Goal: Find specific page/section: Find specific page/section

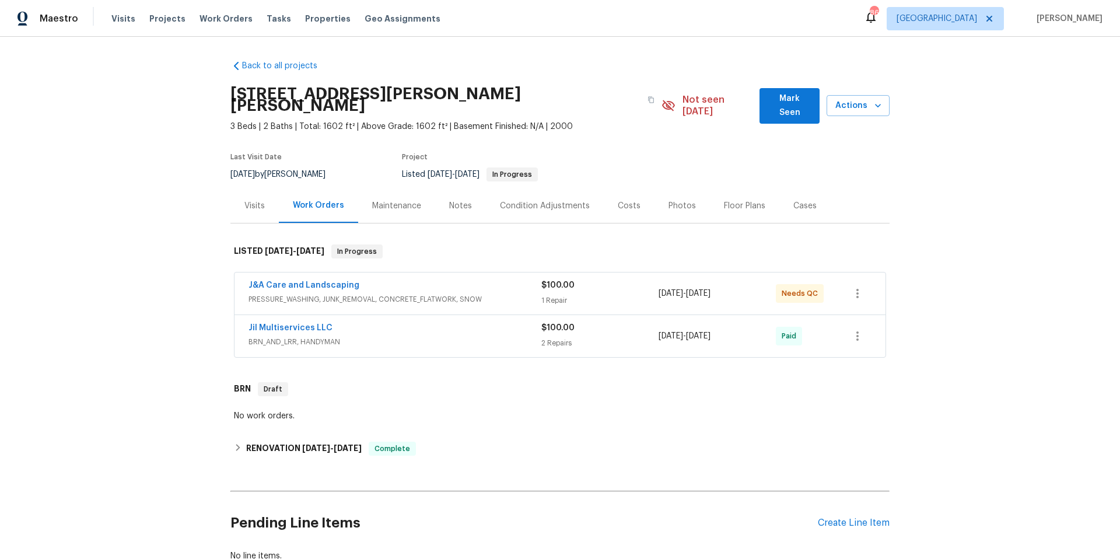
click at [504, 322] on div "Jil Multiservices LLC" at bounding box center [395, 329] width 293 height 14
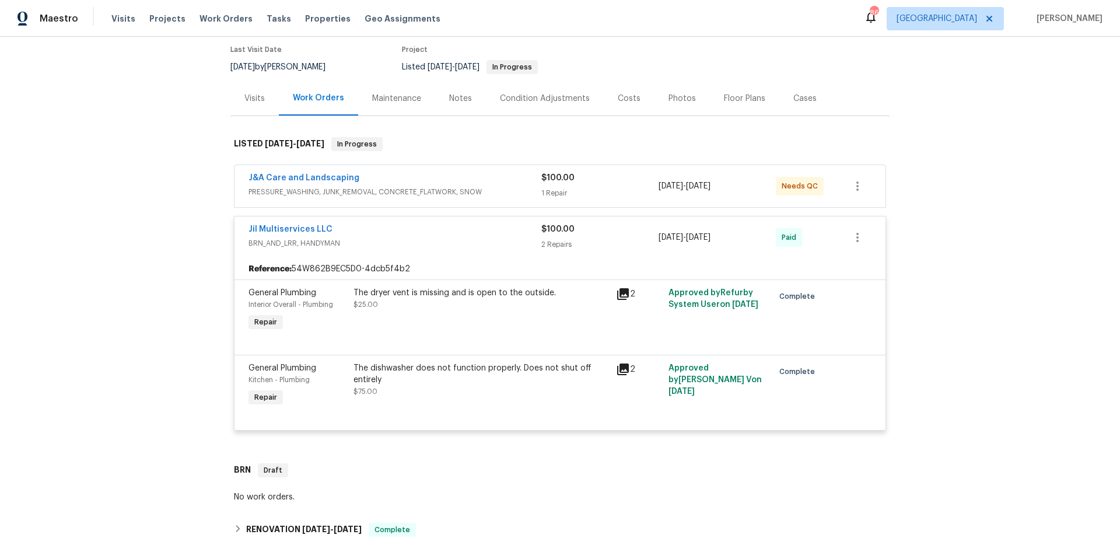
scroll to position [160, 0]
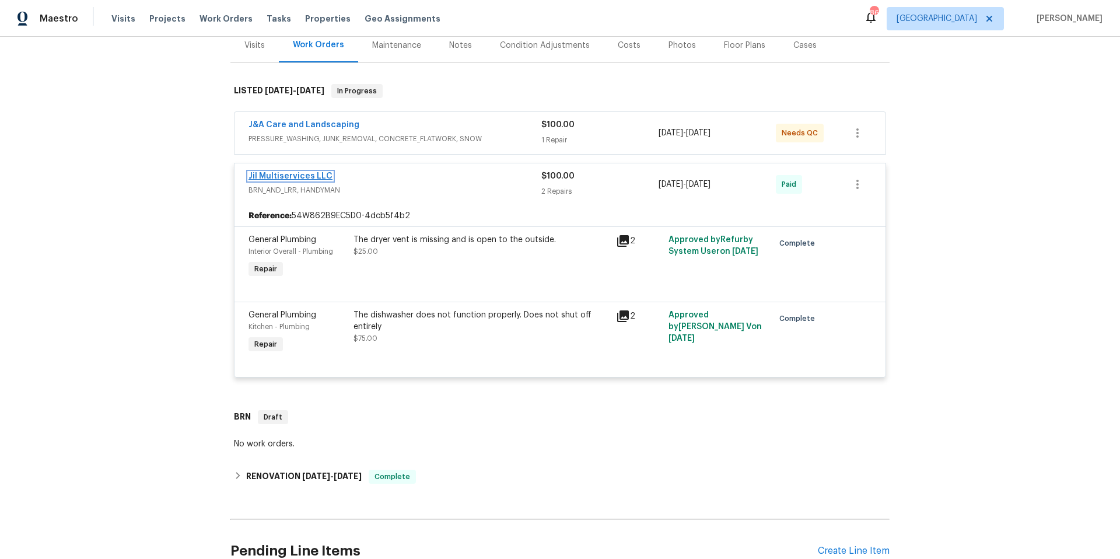
click at [284, 172] on link "Jil Multiservices LLC" at bounding box center [291, 176] width 84 height 8
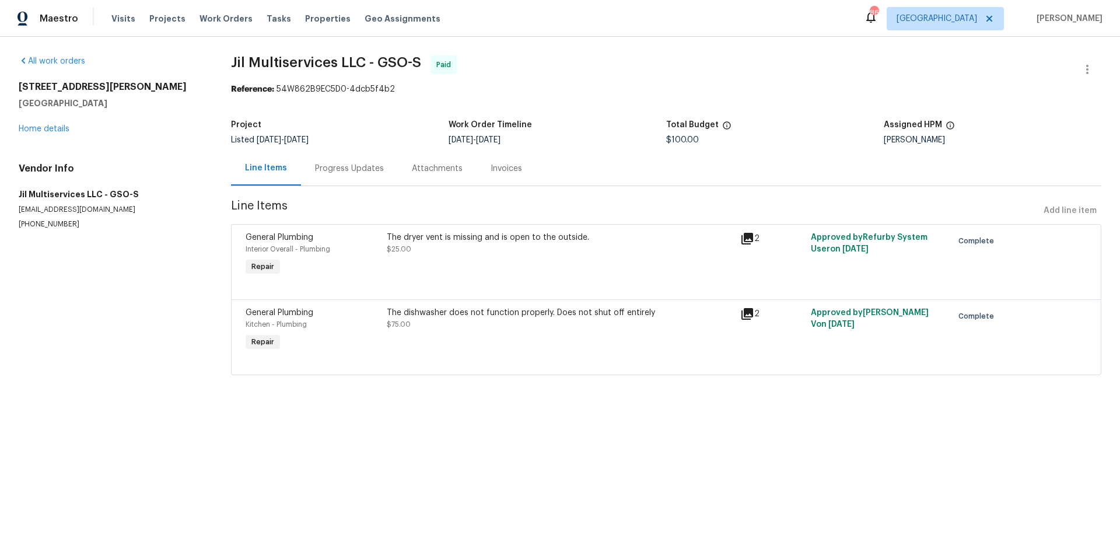
click at [347, 169] on div "Progress Updates" at bounding box center [349, 169] width 69 height 12
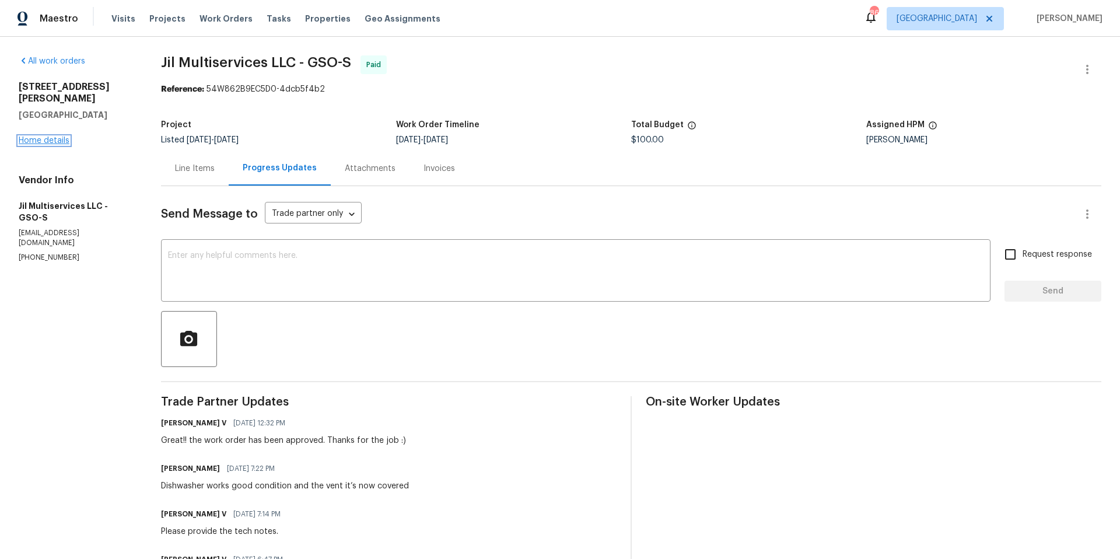
click at [50, 137] on link "Home details" at bounding box center [44, 141] width 51 height 8
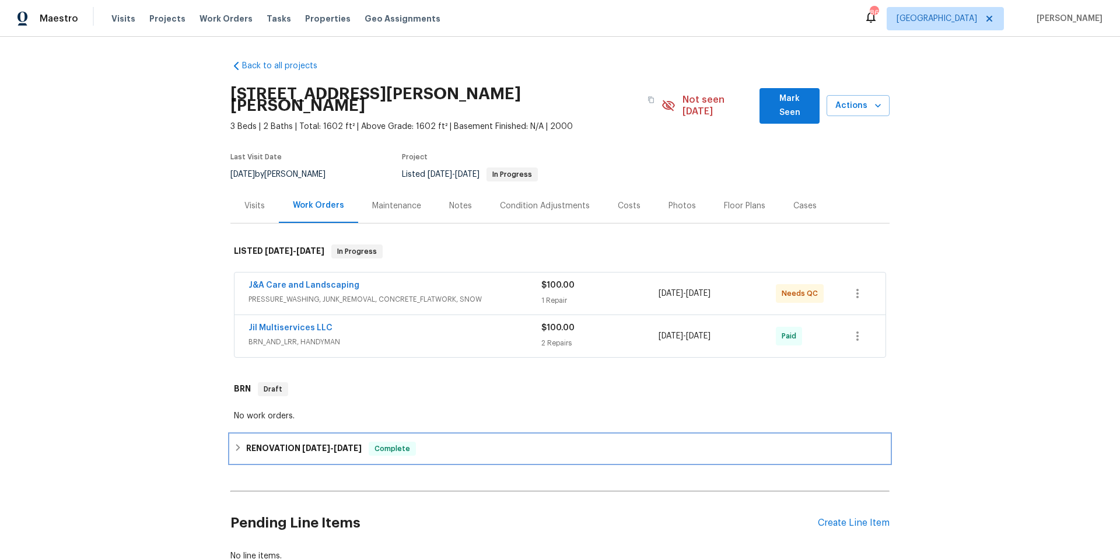
click at [460, 442] on div "RENOVATION [DATE] - [DATE] Complete" at bounding box center [560, 449] width 652 height 14
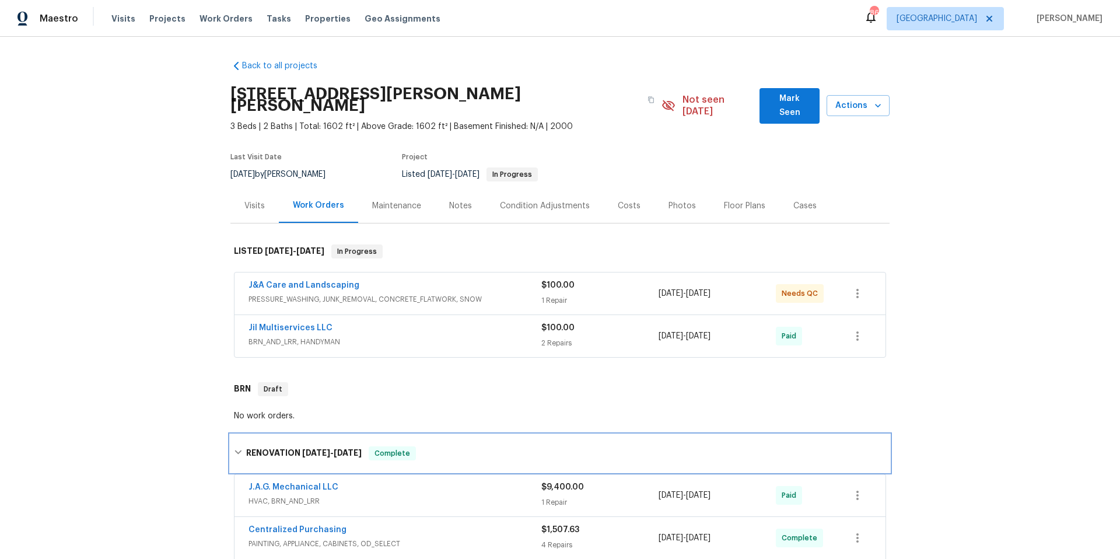
scroll to position [217, 0]
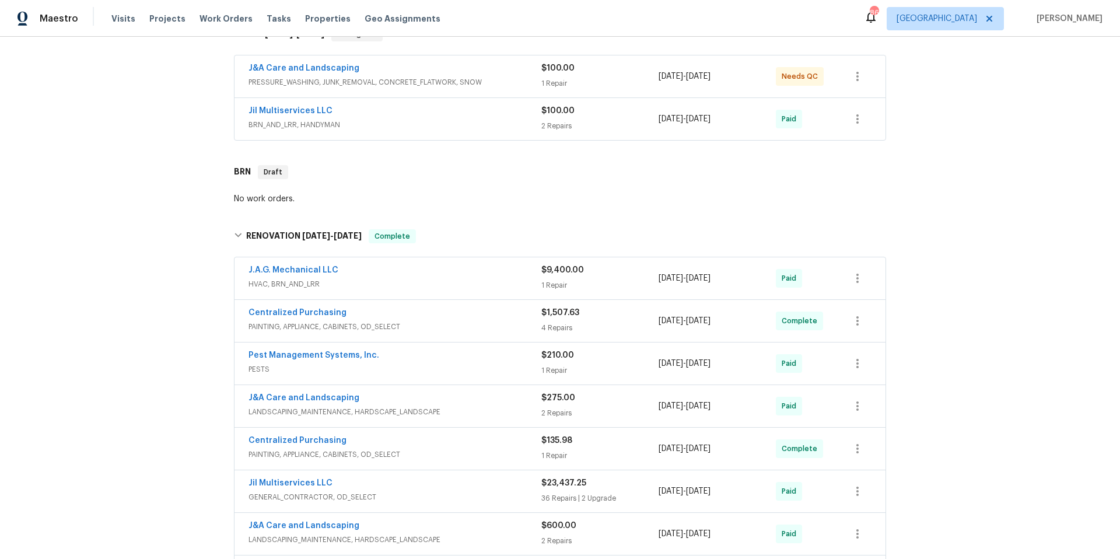
click at [435, 307] on div "Centralized Purchasing" at bounding box center [395, 314] width 293 height 14
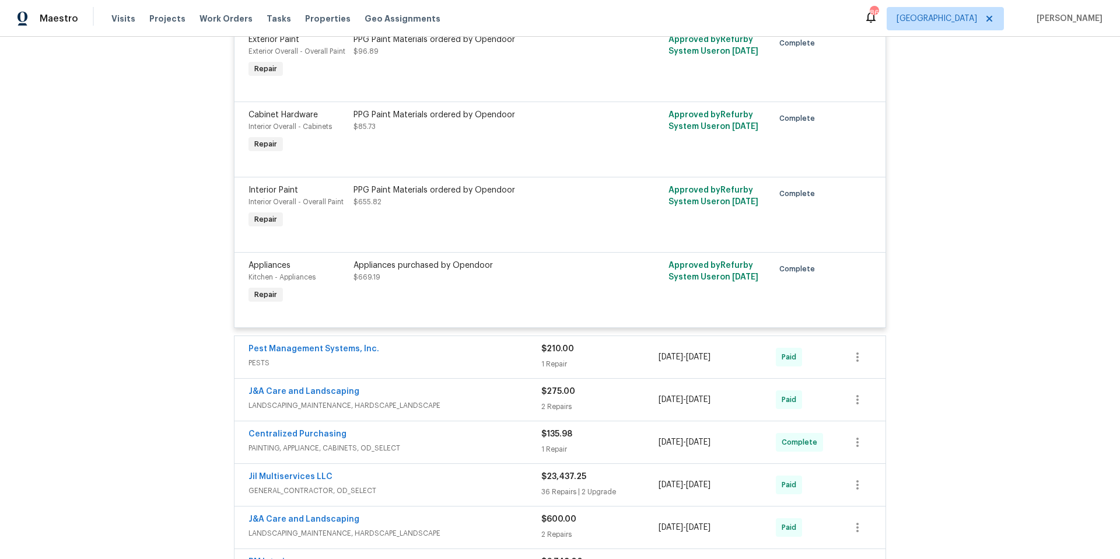
scroll to position [588, 0]
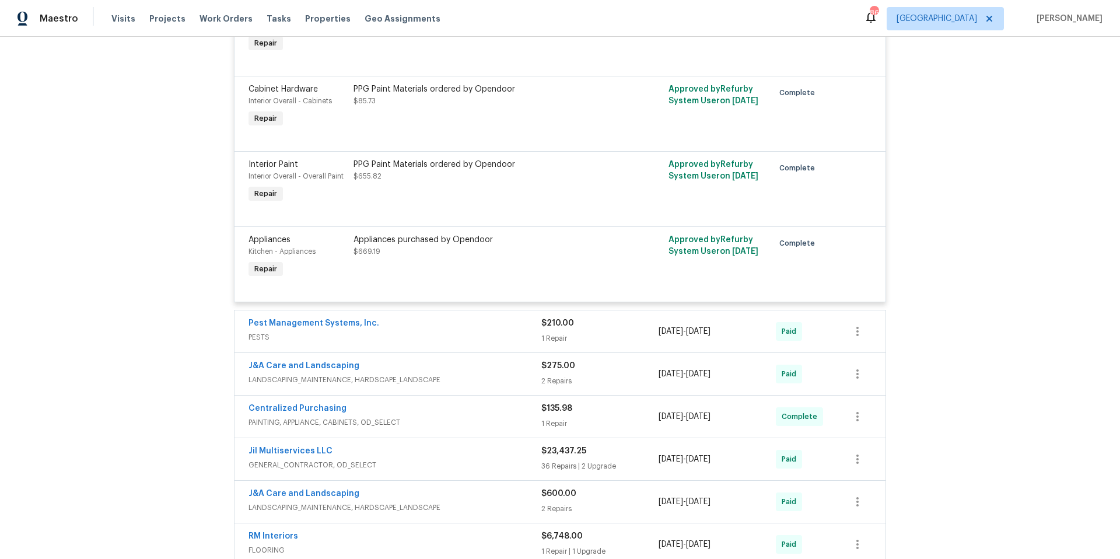
click at [468, 417] on span "PAINTING, APPLIANCE, CABINETS, OD_SELECT" at bounding box center [395, 423] width 293 height 12
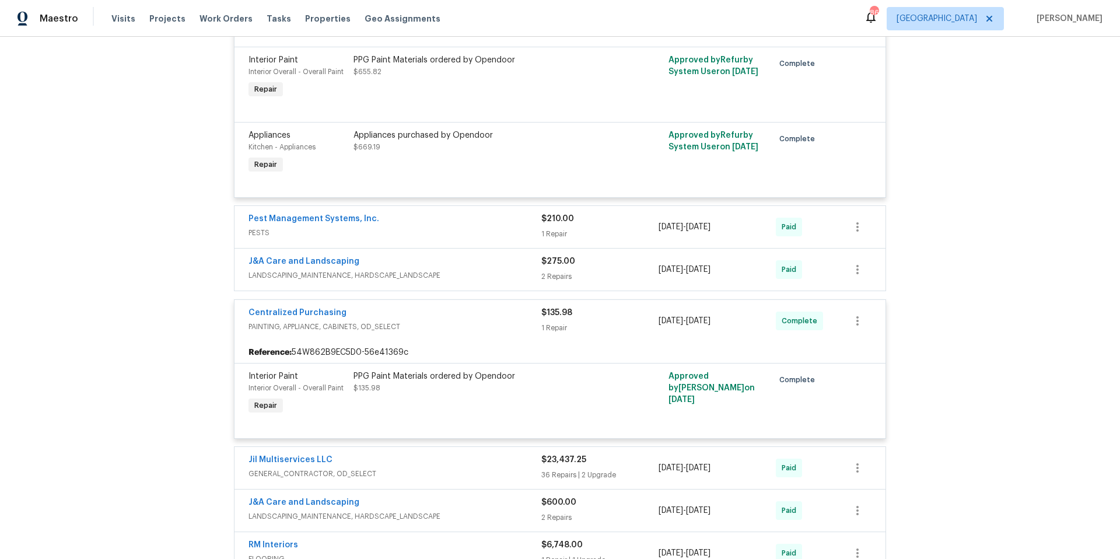
scroll to position [810, 0]
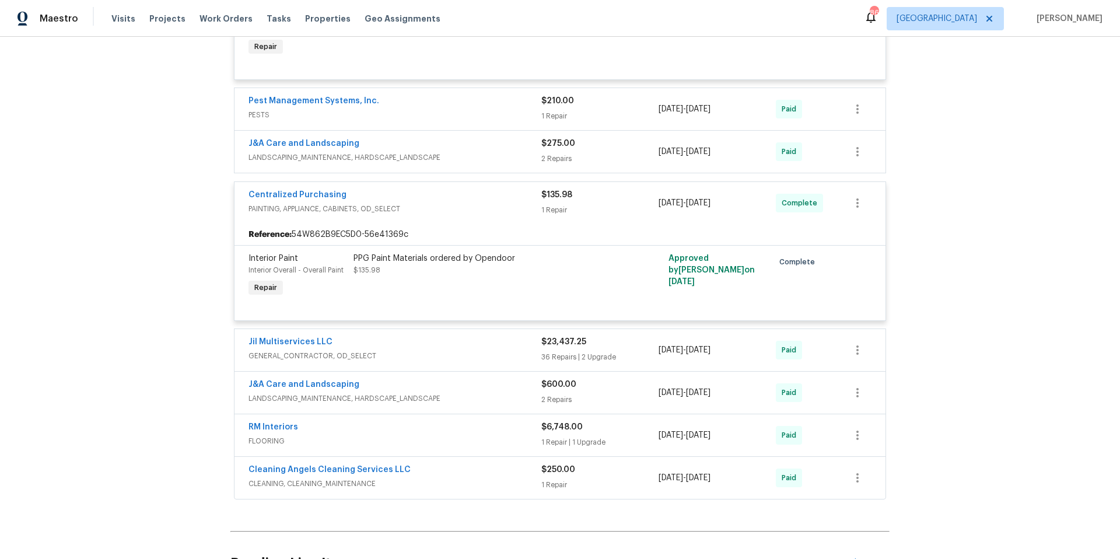
click at [474, 336] on div "Jil Multiservices LLC" at bounding box center [395, 343] width 293 height 14
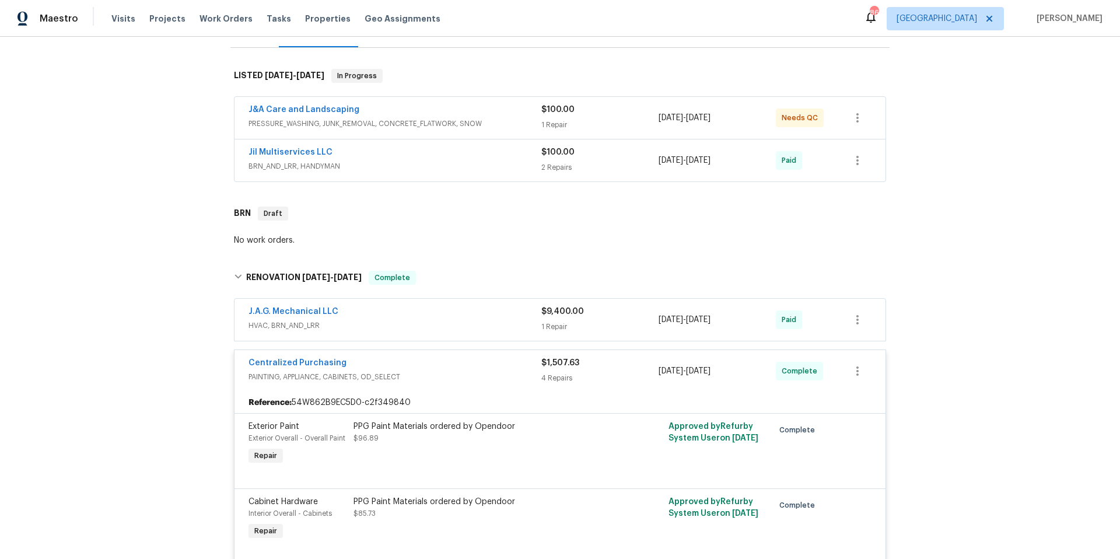
scroll to position [34, 0]
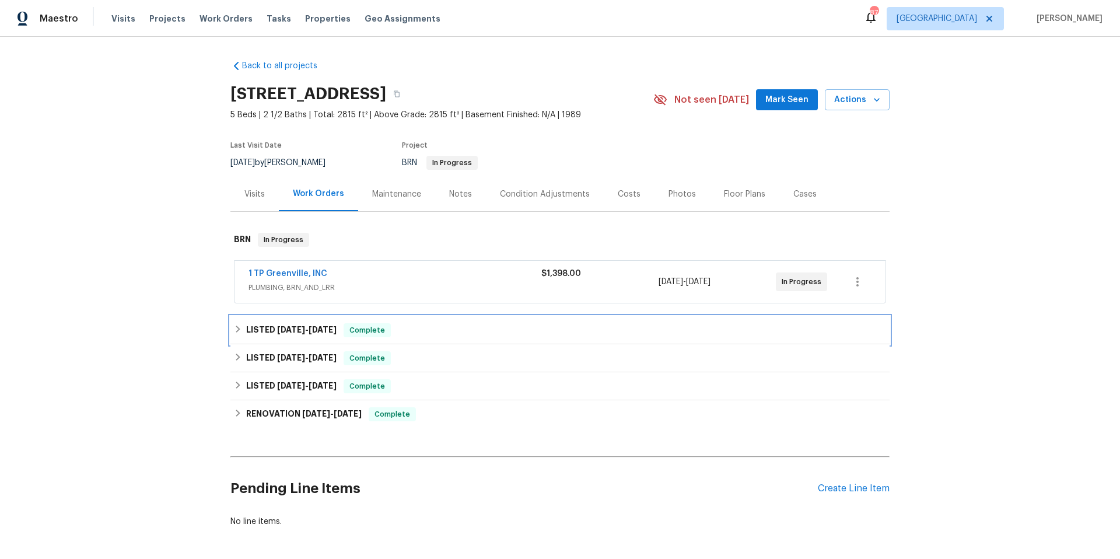
click at [444, 337] on div "LISTED 7/30/25 - 8/5/25 Complete" at bounding box center [560, 330] width 652 height 14
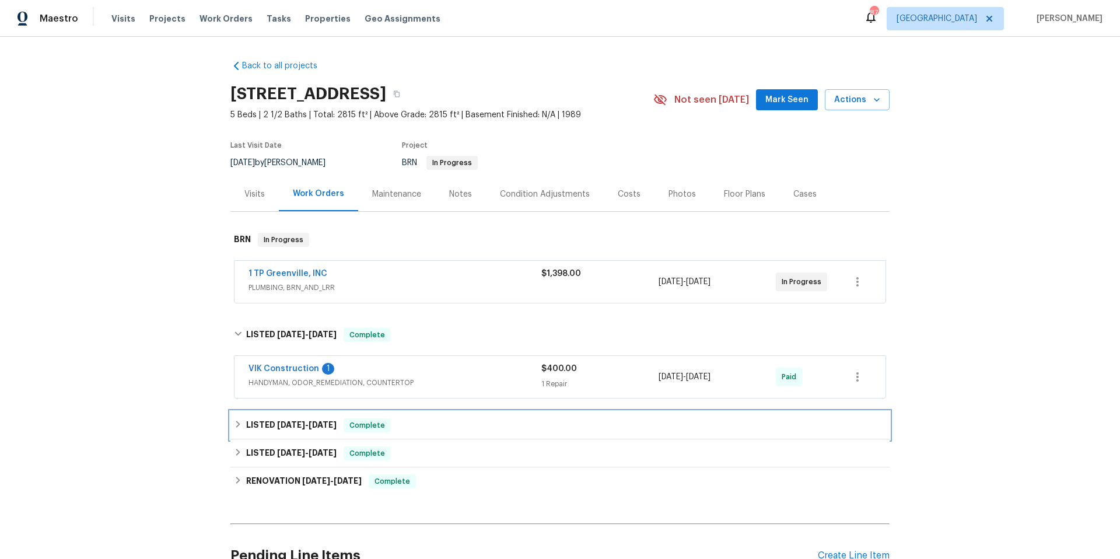
click at [449, 429] on div "LISTED 7/10/25 - 7/11/25 Complete" at bounding box center [560, 425] width 652 height 14
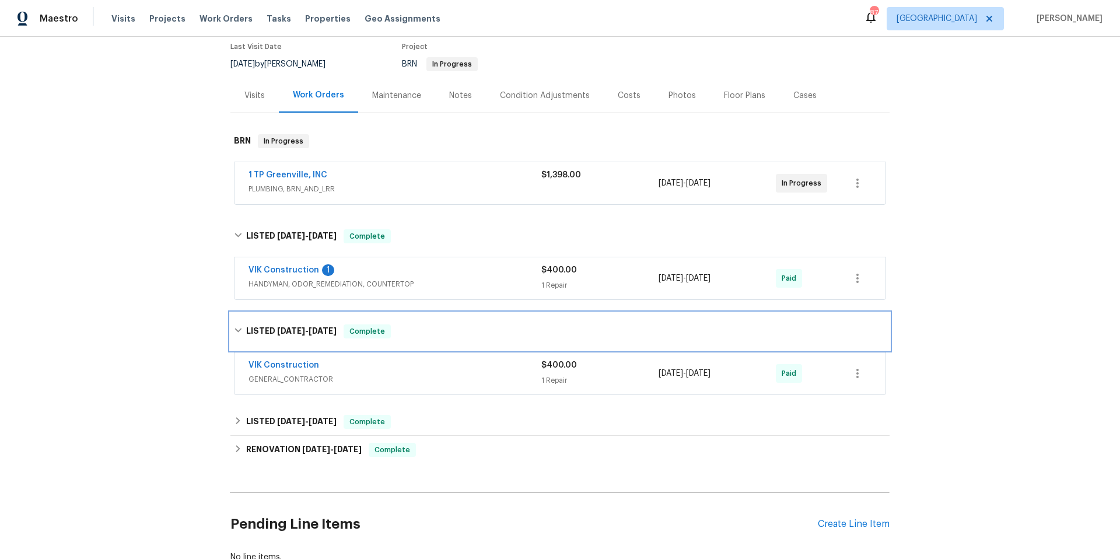
scroll to position [99, 0]
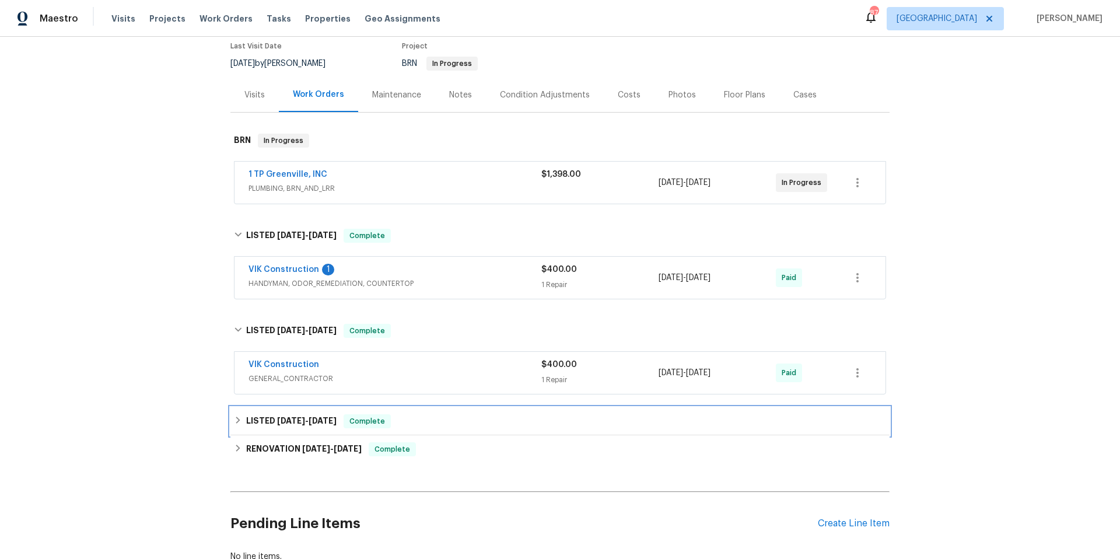
click at [450, 420] on div "LISTED 4/2/25 - 4/3/25 Complete" at bounding box center [560, 421] width 652 height 14
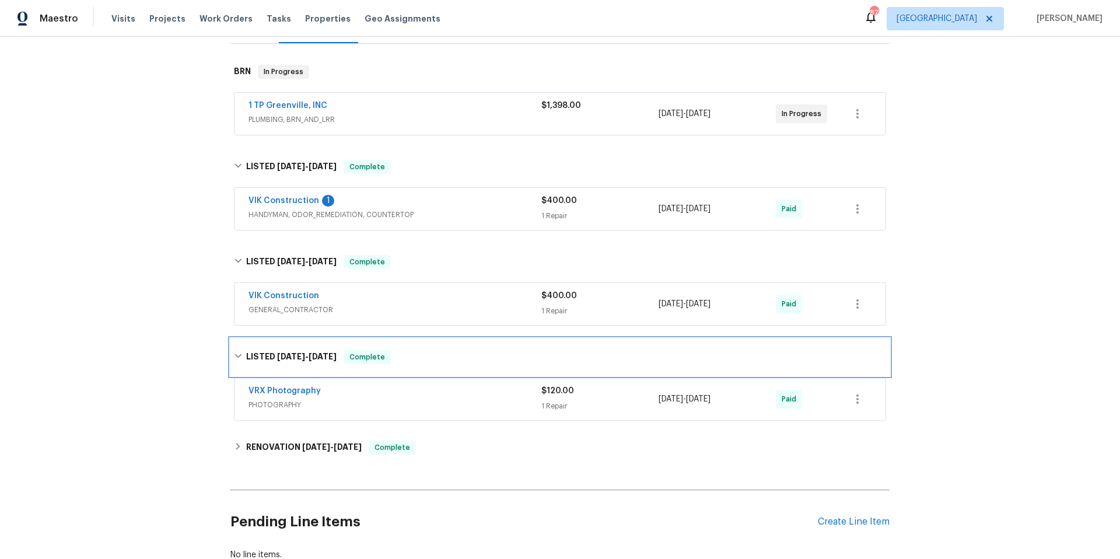
scroll to position [258, 0]
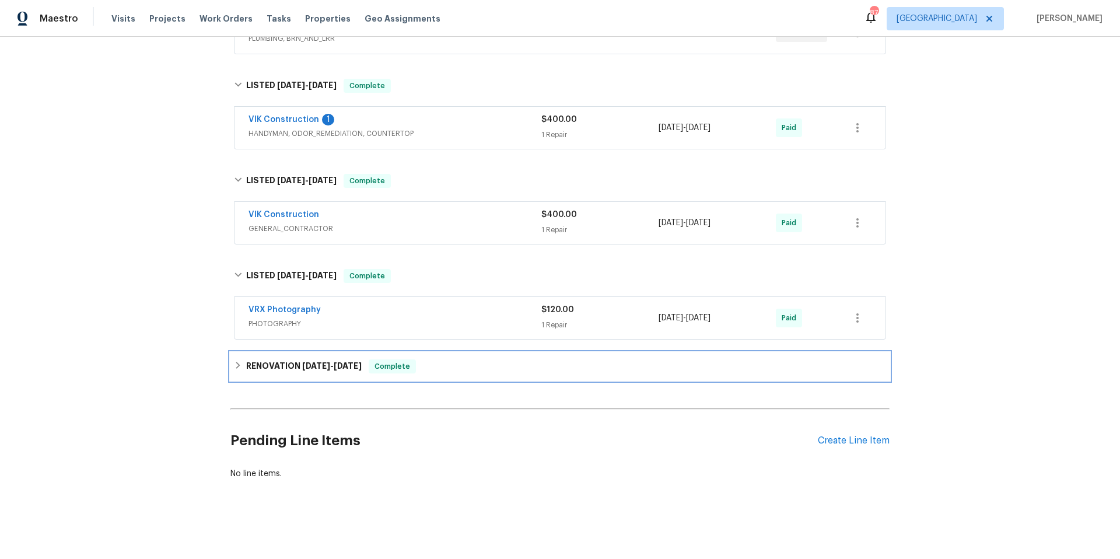
click at [467, 360] on div "RENOVATION 3/6/25 - 3/22/25 Complete" at bounding box center [560, 366] width 652 height 14
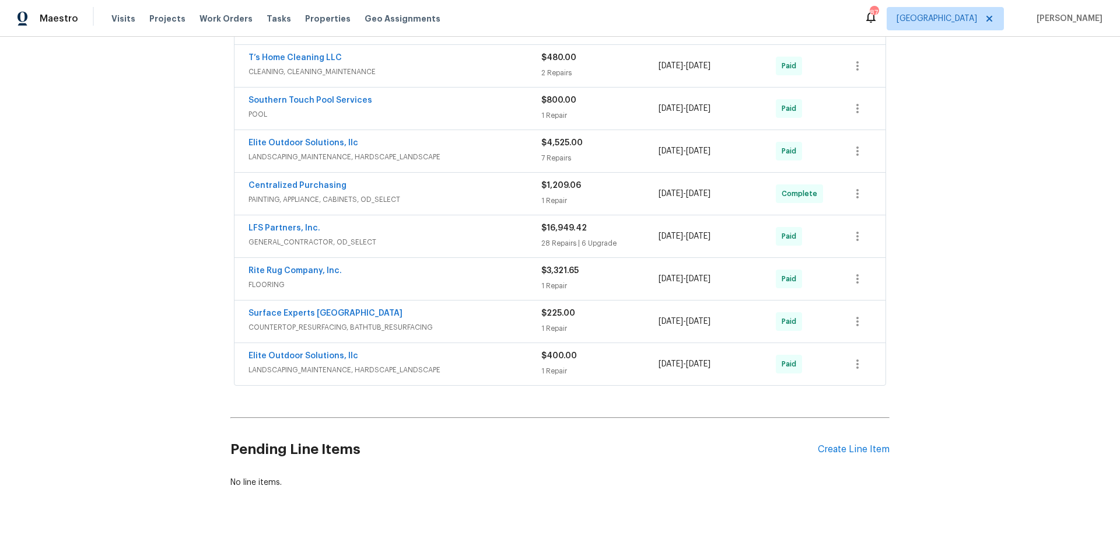
scroll to position [656, 0]
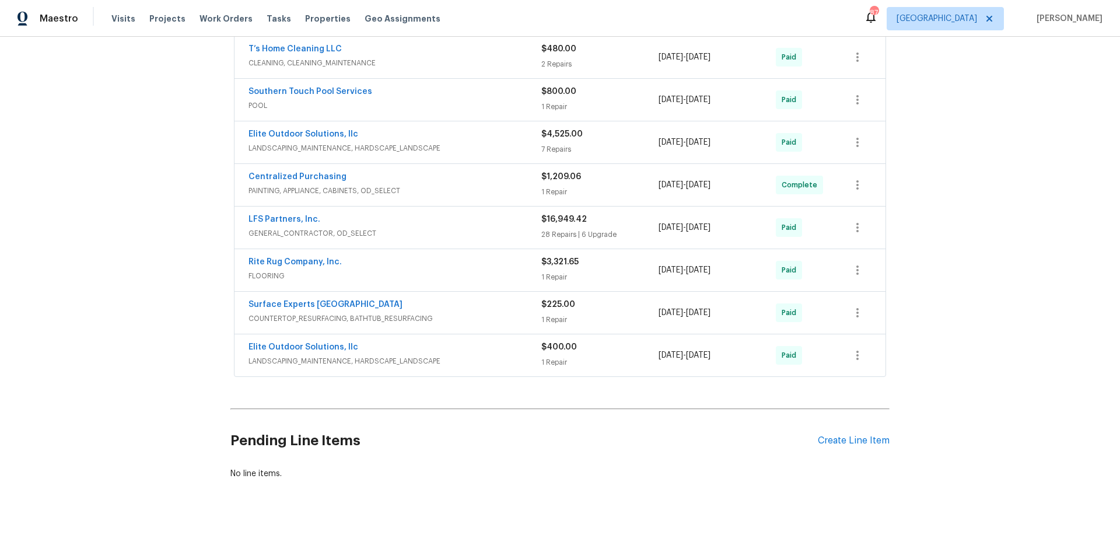
click at [443, 229] on span "GENERAL_CONTRACTOR, OD_SELECT" at bounding box center [395, 234] width 293 height 12
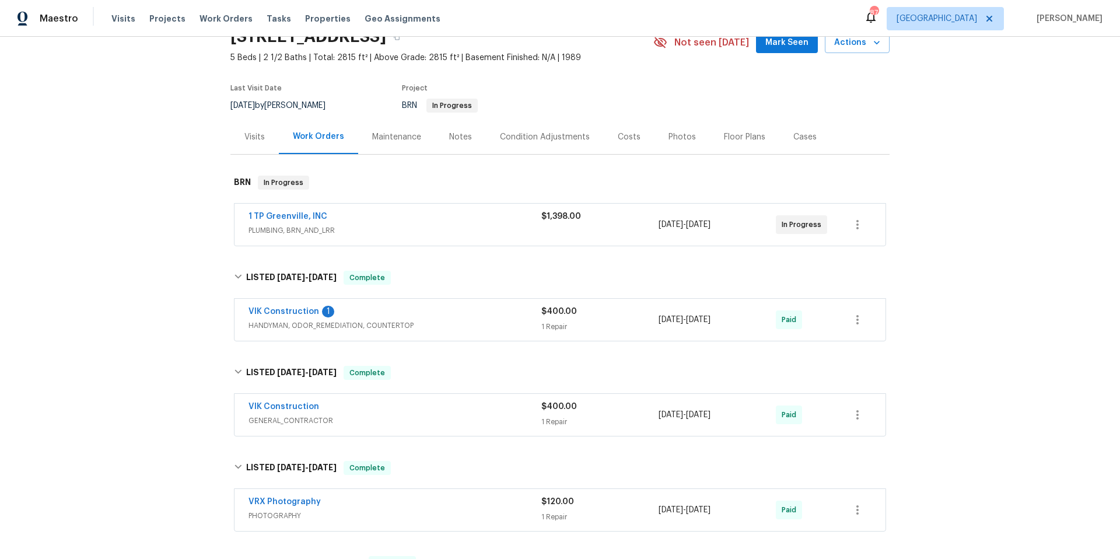
scroll to position [50, 0]
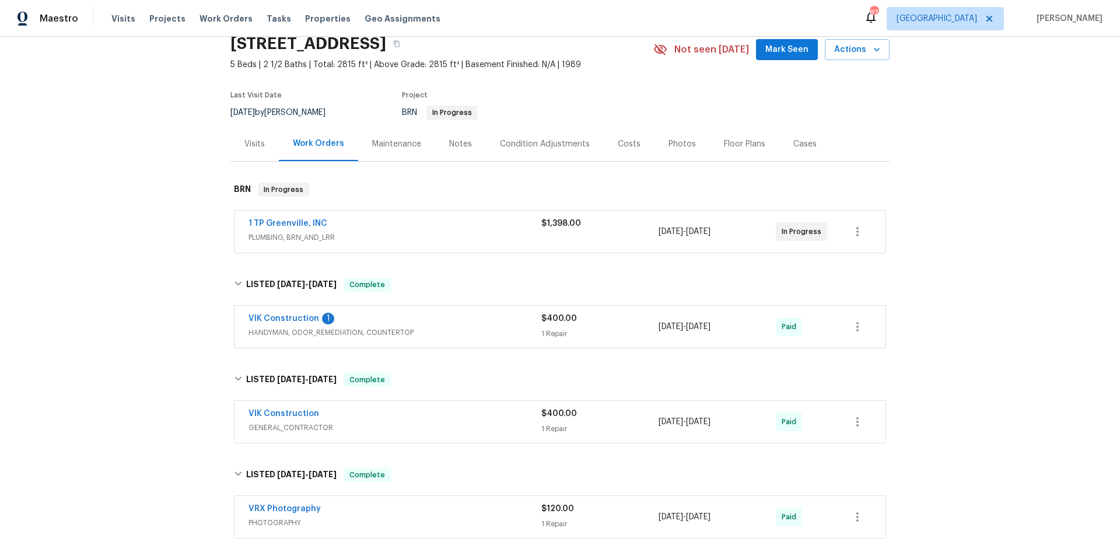
click at [427, 420] on div "VIK Construction" at bounding box center [395, 415] width 293 height 14
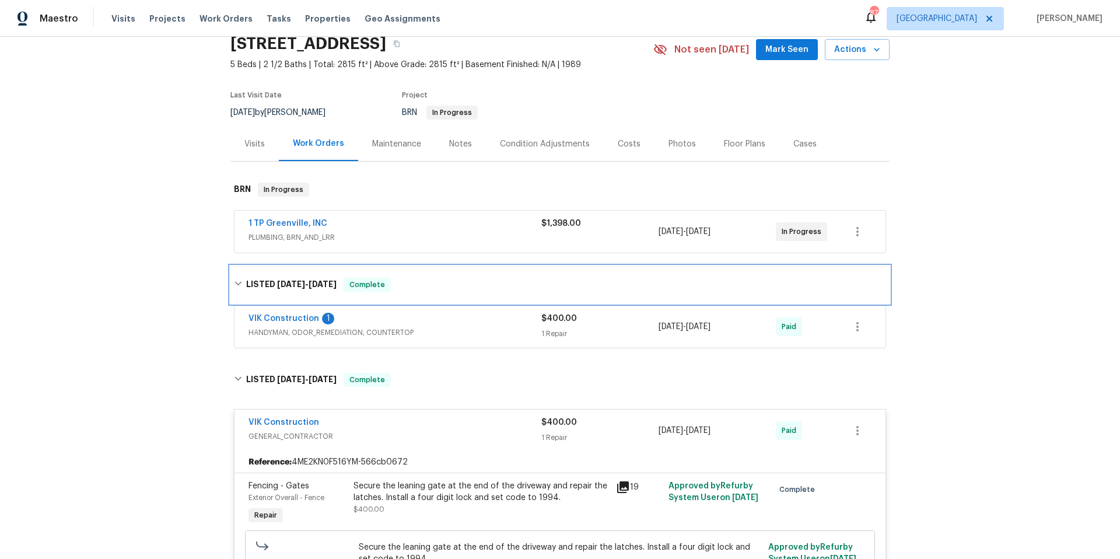
click at [460, 275] on div "LISTED 7/30/25 - 8/5/25 Complete" at bounding box center [559, 284] width 659 height 37
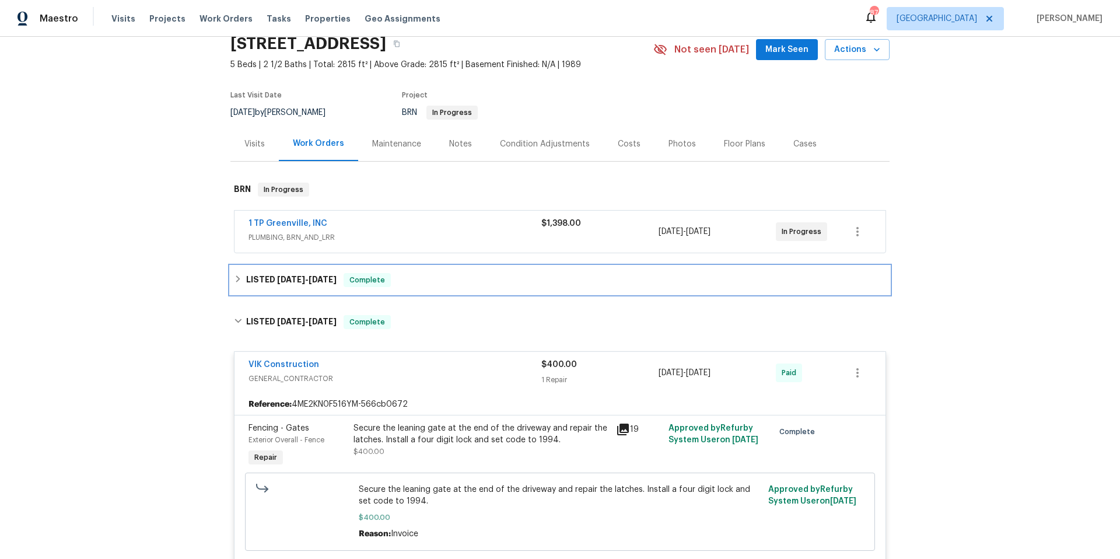
click at [455, 278] on div "LISTED 7/30/25 - 8/5/25 Complete" at bounding box center [560, 280] width 652 height 14
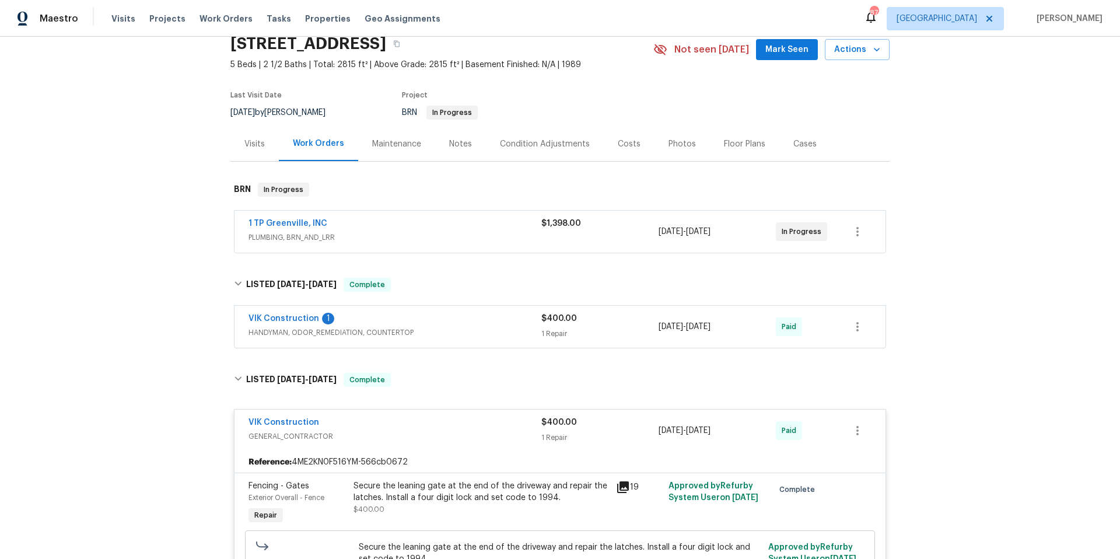
click at [447, 316] on div "VIK Construction 1" at bounding box center [395, 320] width 293 height 14
